Goal: Task Accomplishment & Management: Use online tool/utility

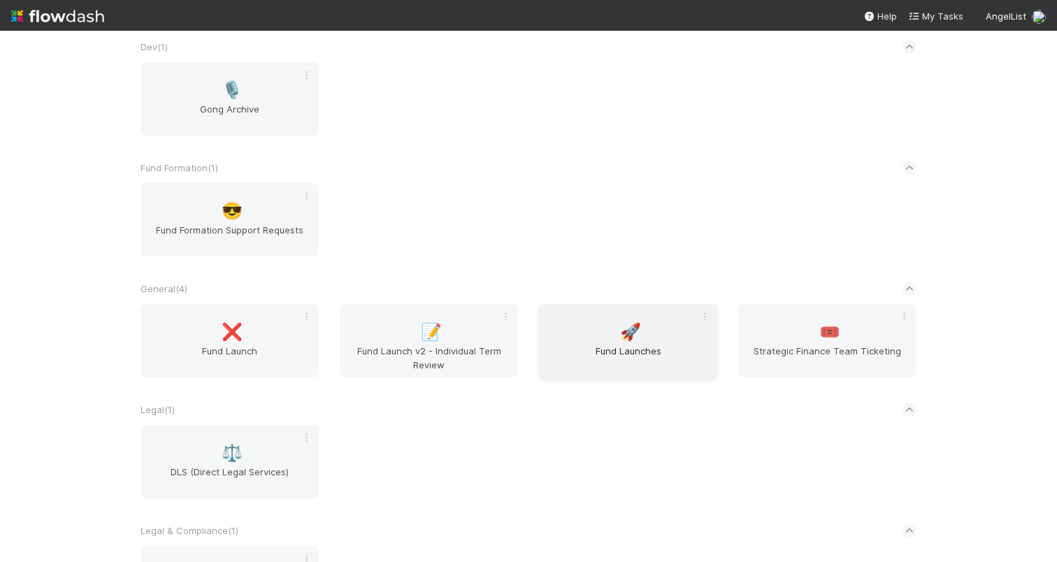
scroll to position [311, 0]
click at [577, 324] on div "🚀 Fund Launches" at bounding box center [628, 339] width 178 height 73
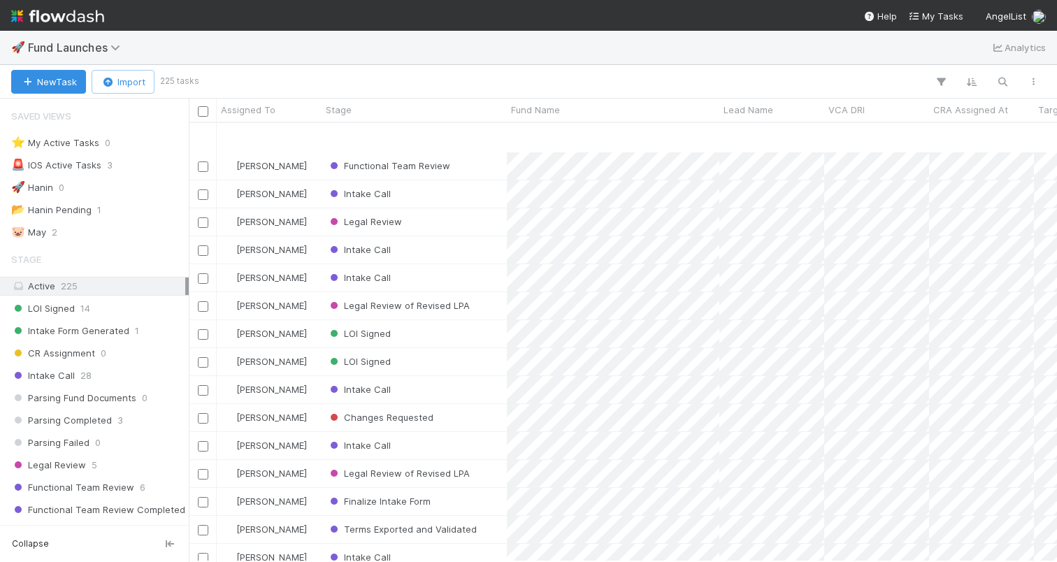
scroll to position [175, 0]
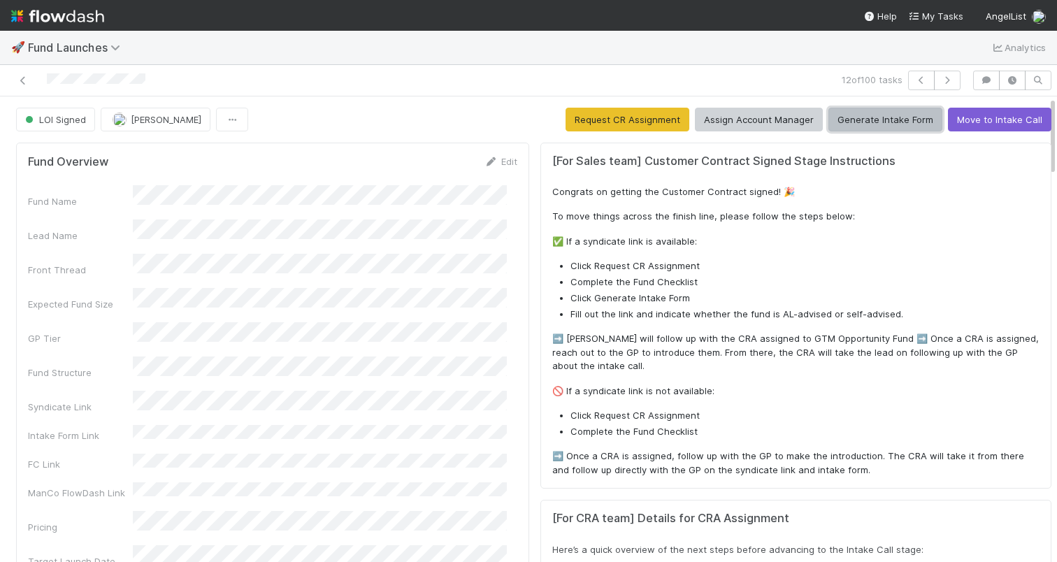
click at [851, 120] on button "Generate Intake Form" at bounding box center [885, 120] width 114 height 24
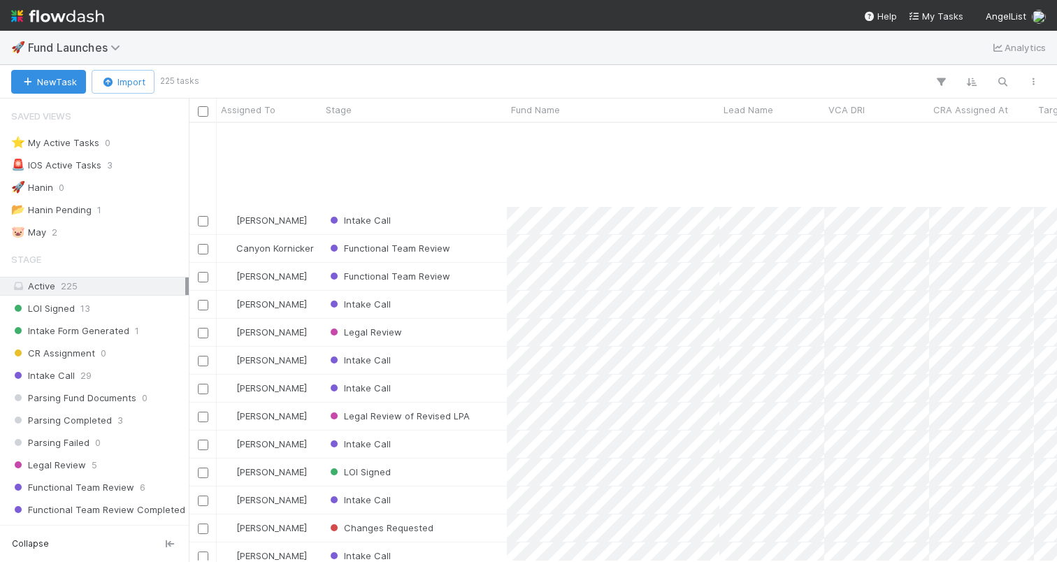
scroll to position [136, 0]
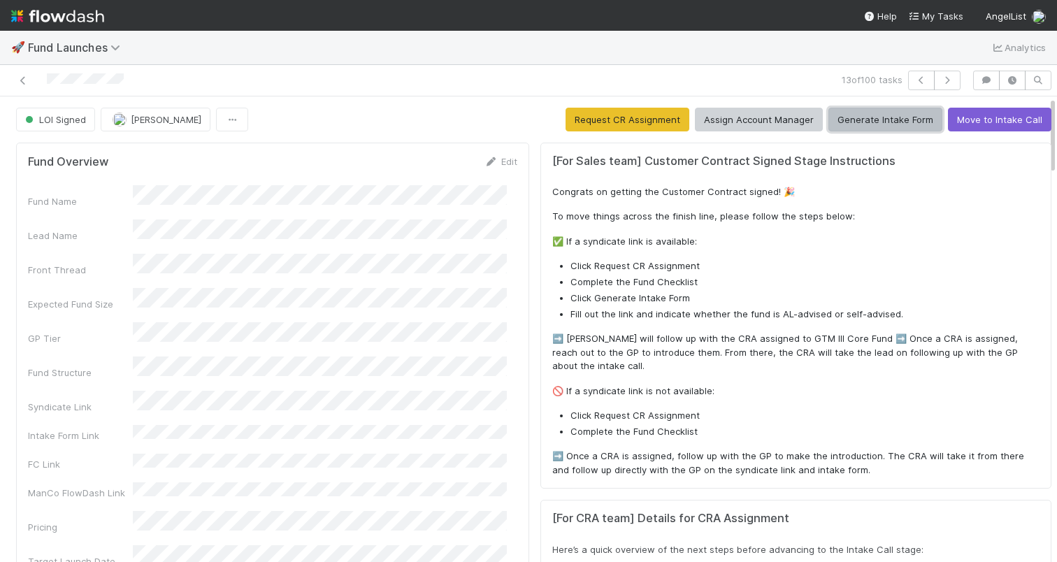
click at [865, 125] on button "Generate Intake Form" at bounding box center [885, 120] width 114 height 24
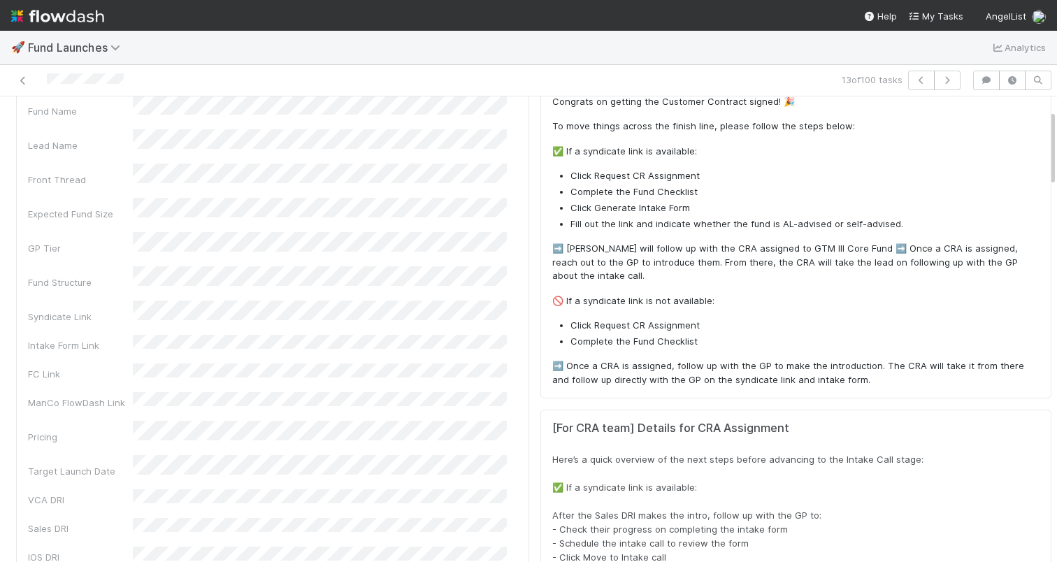
scroll to position [71, 0]
